Goal: Task Accomplishment & Management: Manage account settings

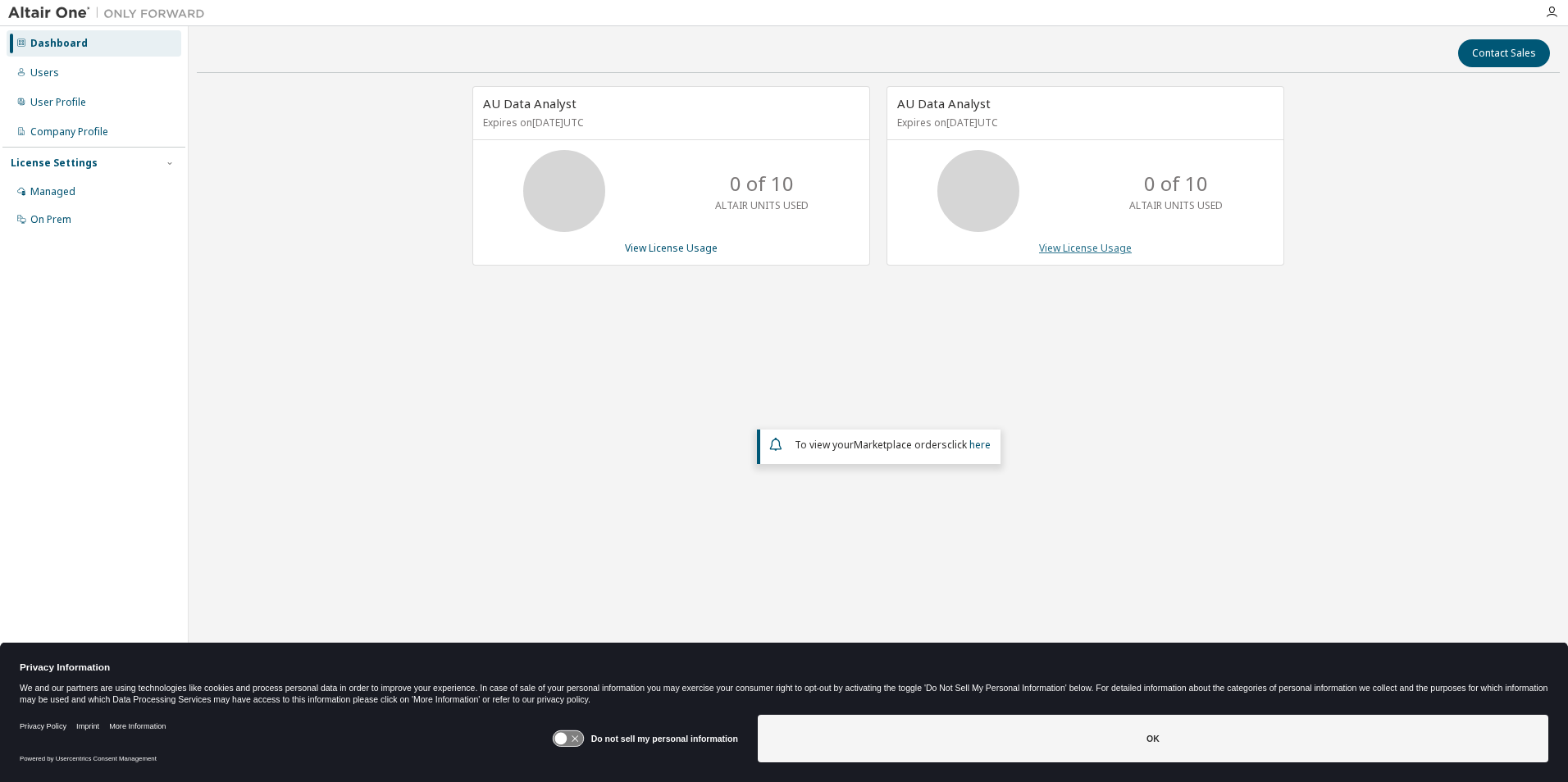
click at [1073, 251] on link "View License Usage" at bounding box center [1086, 247] width 92 height 14
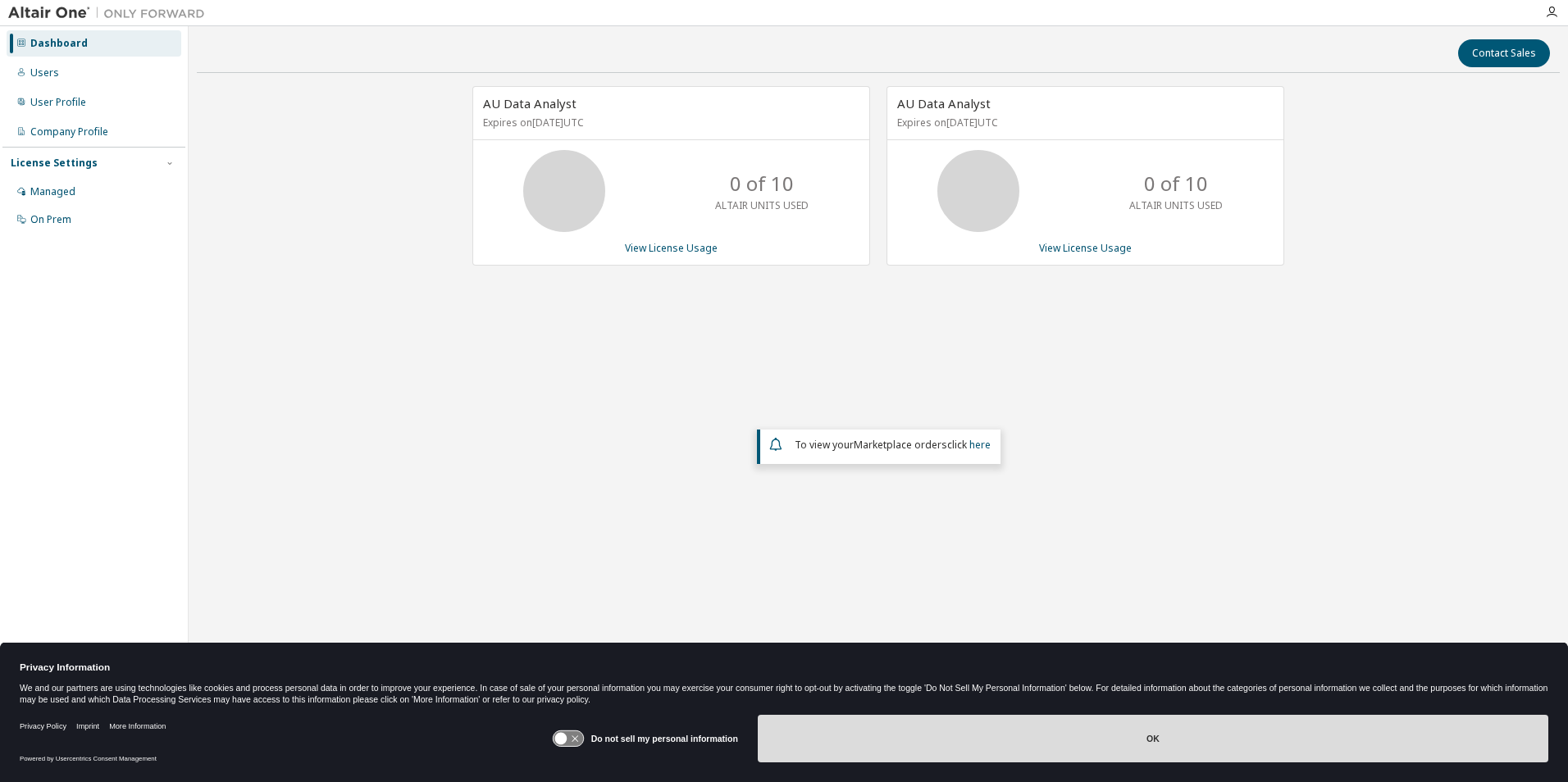
click at [1154, 739] on button "OK" at bounding box center [1153, 740] width 790 height 48
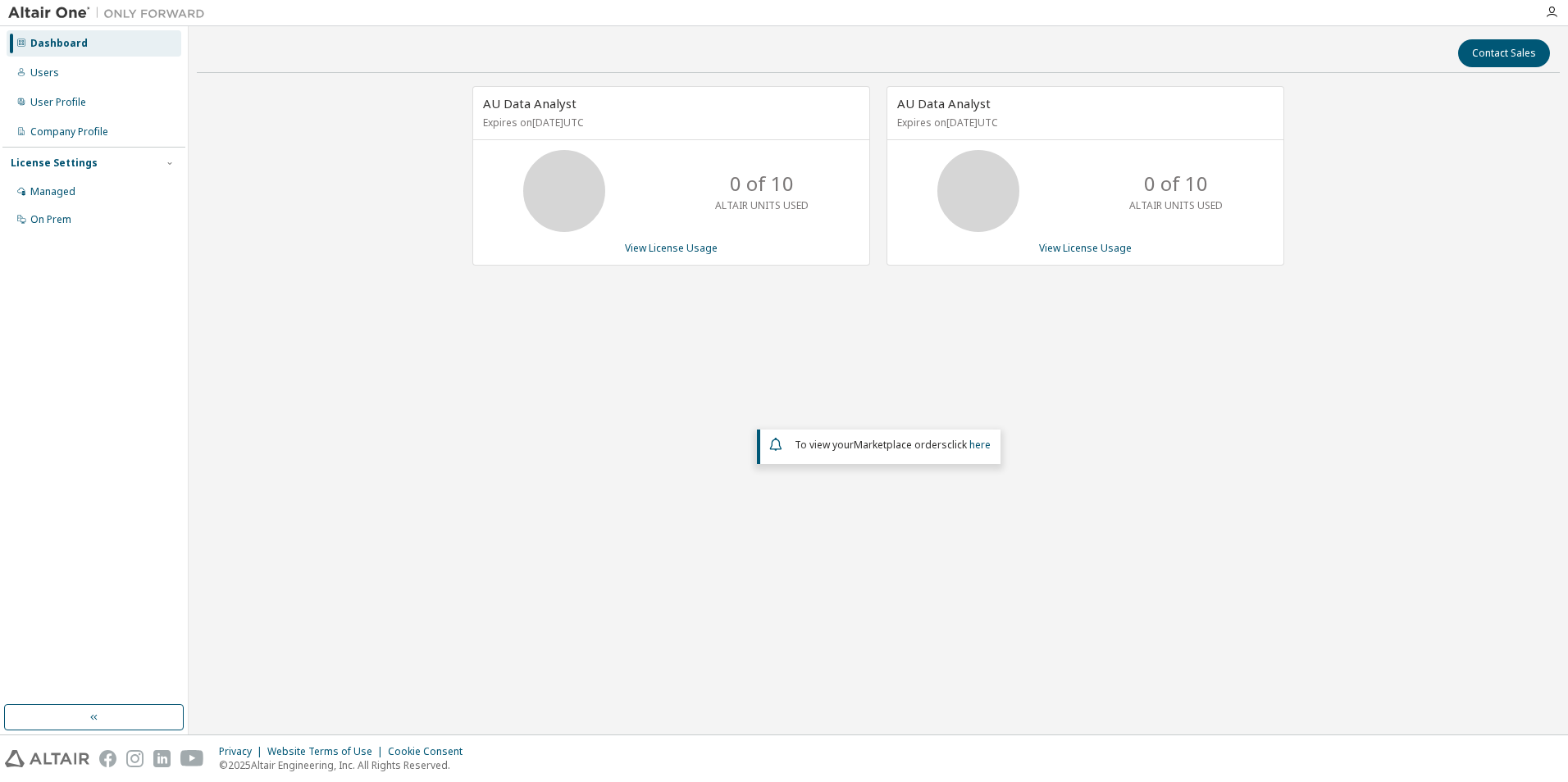
click at [904, 56] on div "Contact Sales" at bounding box center [878, 54] width 1344 height 28
click at [54, 70] on div "Users" at bounding box center [44, 73] width 29 height 13
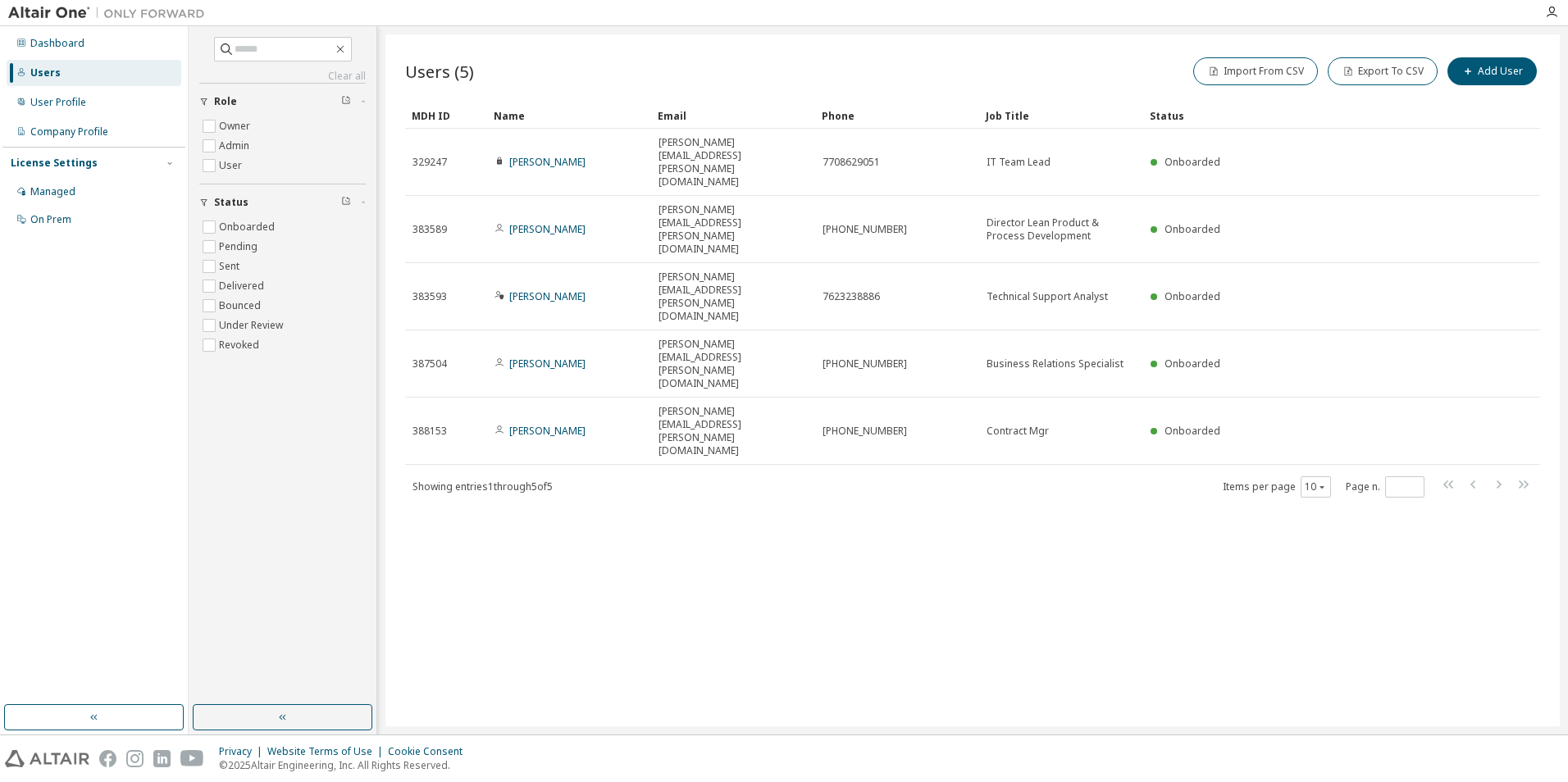
click at [946, 523] on div "Users (5) Import From CSV Export To CSV Add User Clear Load Save Save As Field …" at bounding box center [973, 380] width 1175 height 692
click at [1553, 11] on icon "button" at bounding box center [1552, 12] width 13 height 13
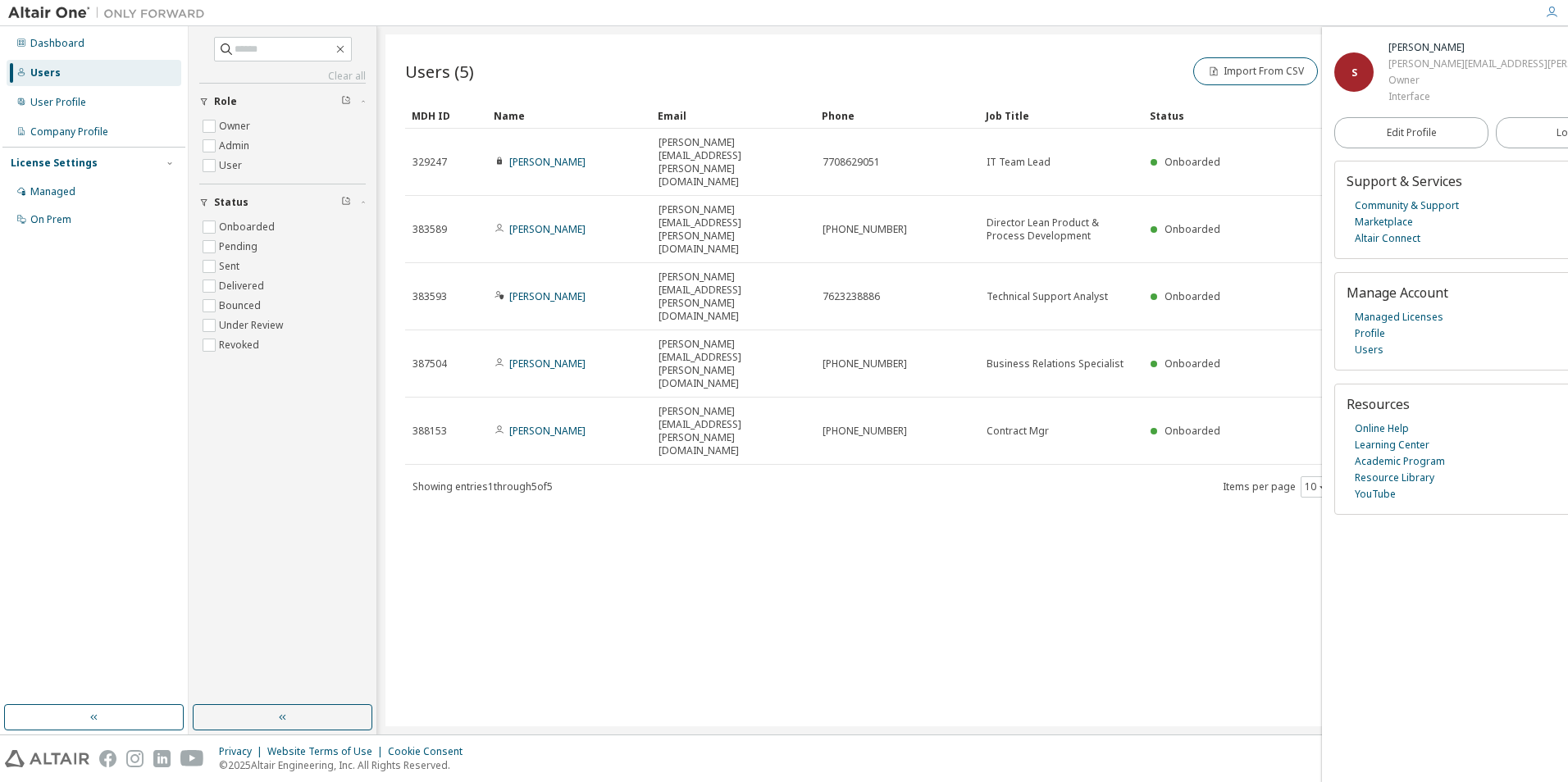
click at [1223, 463] on div "Users (5) Import From CSV Export To CSV Add User Clear Load Save Save As Field …" at bounding box center [973, 380] width 1175 height 692
click at [1224, 579] on div "Users (5) Import From CSV Export To CSV Add User Clear Load Save Save As Field …" at bounding box center [973, 380] width 1175 height 692
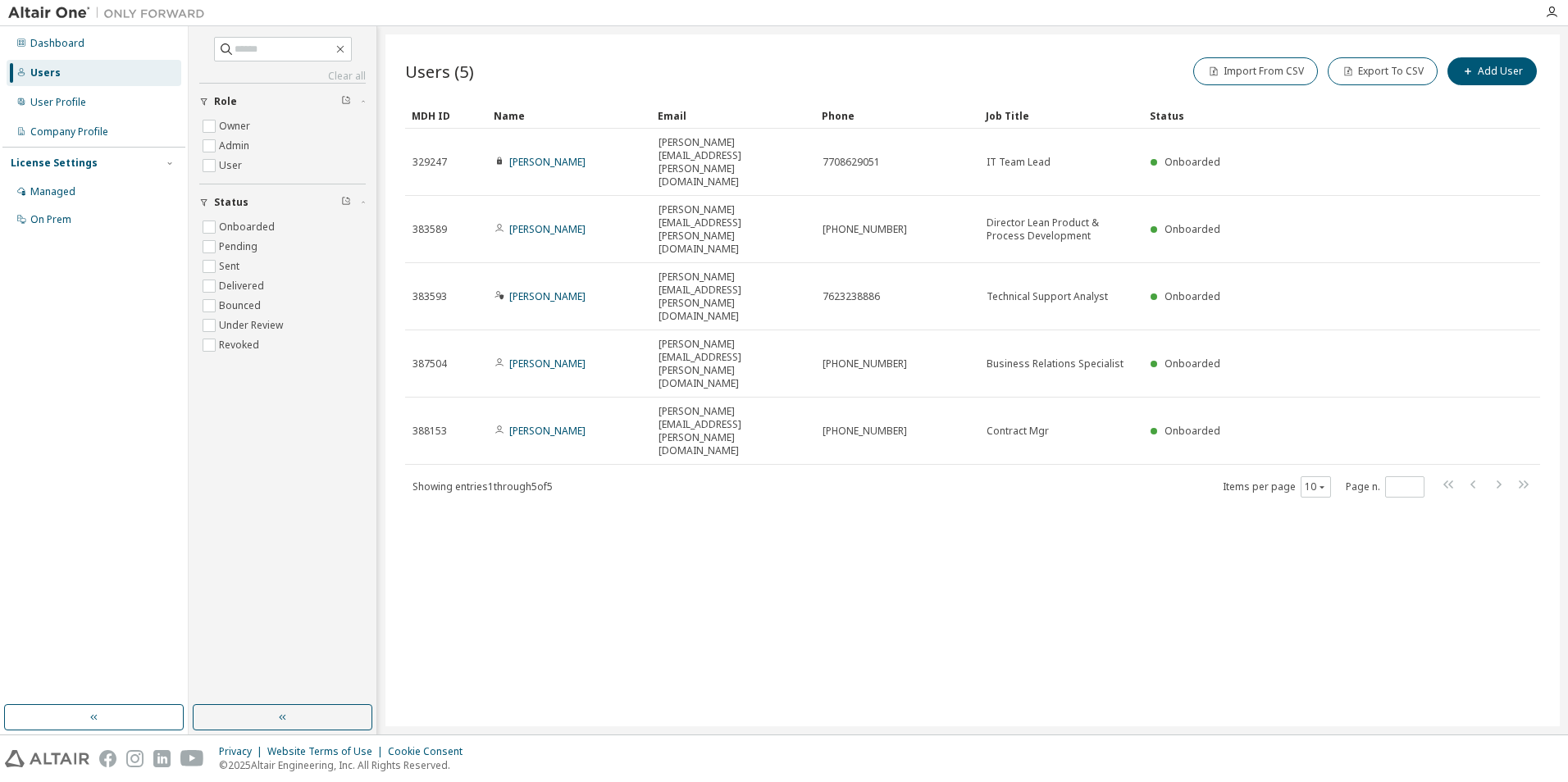
click at [970, 557] on div "Users (5) Import From CSV Export To CSV Add User Clear Load Save Save As Field …" at bounding box center [973, 380] width 1175 height 692
click at [1552, 9] on icon "button" at bounding box center [1552, 12] width 13 height 13
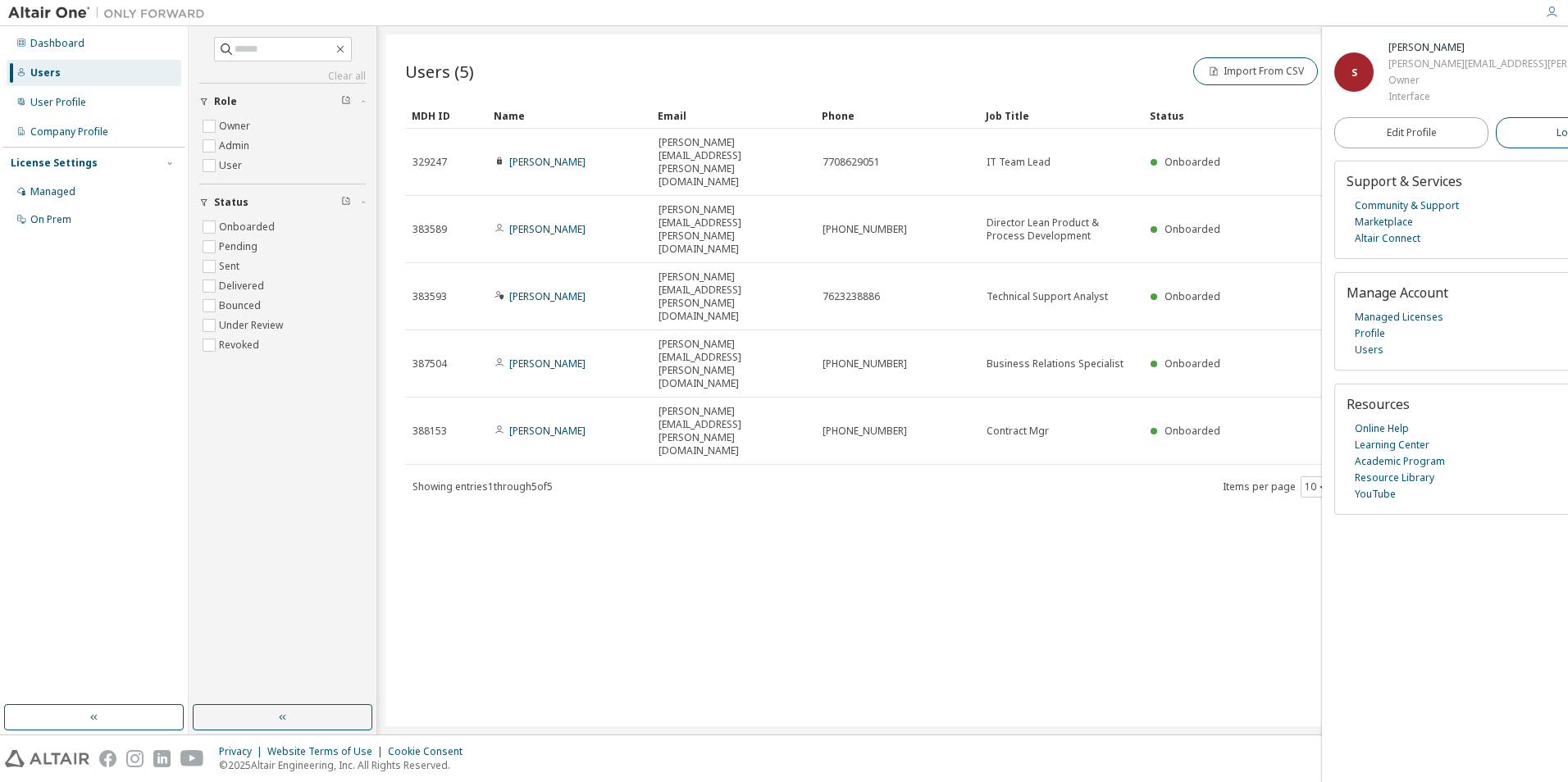
click at [1557, 131] on span "Logout" at bounding box center [1574, 133] width 33 height 17
